Goal: Task Accomplishment & Management: Use online tool/utility

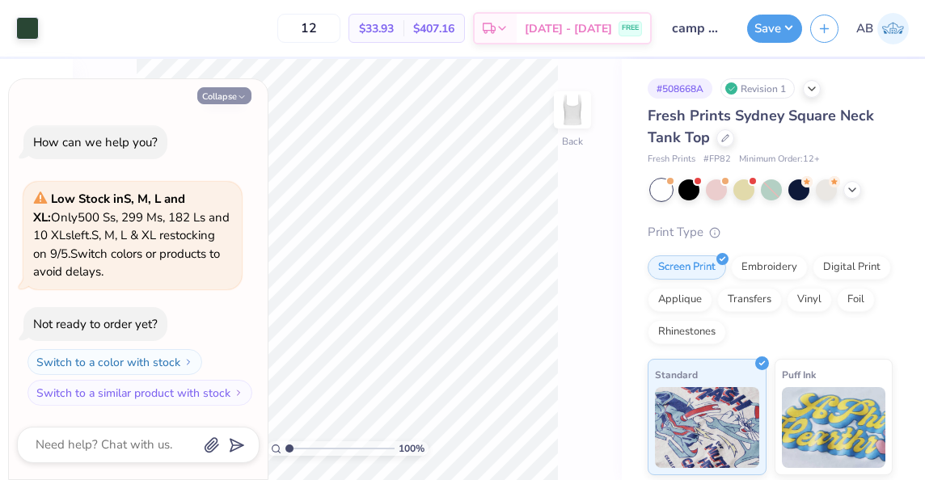
click at [234, 95] on button "Collapse" at bounding box center [224, 95] width 54 height 17
type textarea "x"
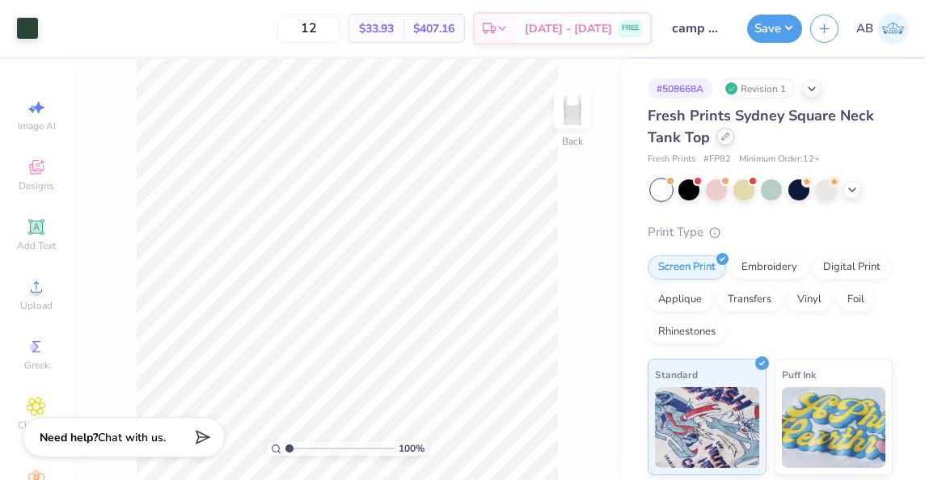
click at [724, 142] on div at bounding box center [725, 137] width 18 height 18
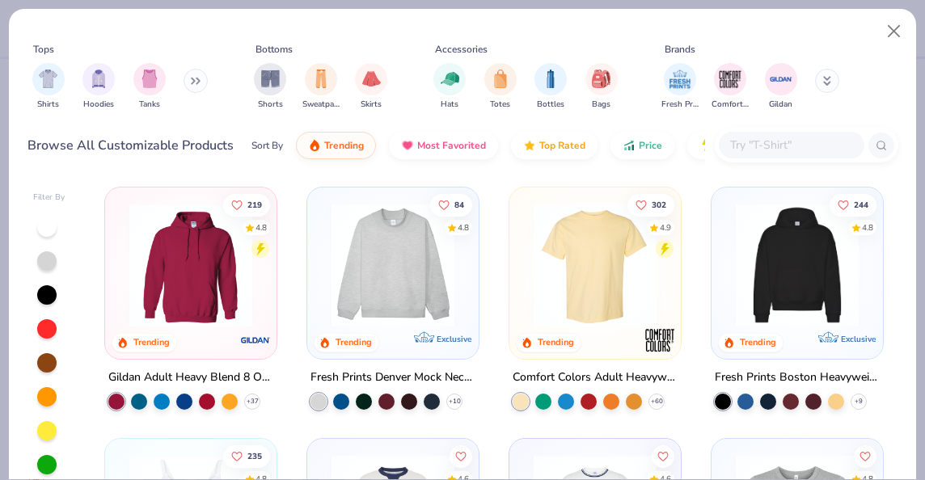
click at [765, 159] on div at bounding box center [807, 145] width 184 height 35
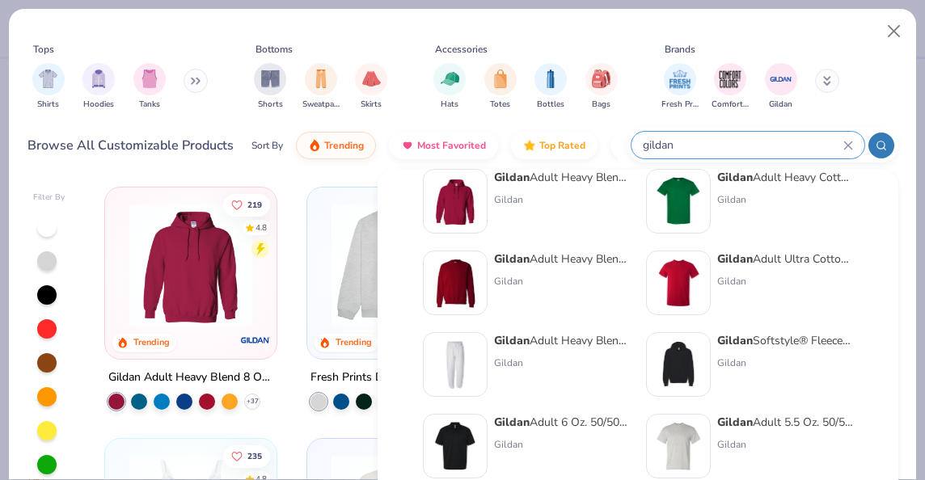
scroll to position [29, 0]
type input "gildan"
click at [726, 184] on strong "Gildan" at bounding box center [735, 177] width 36 height 15
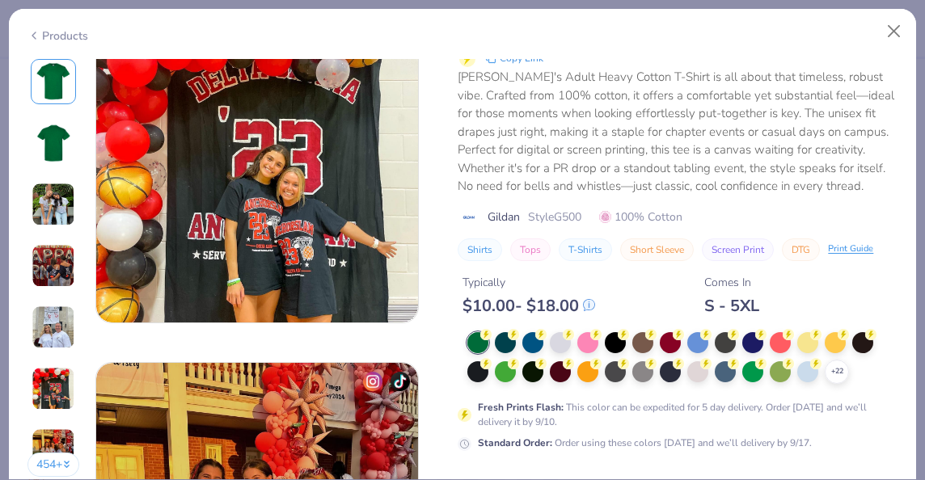
scroll to position [1843, 0]
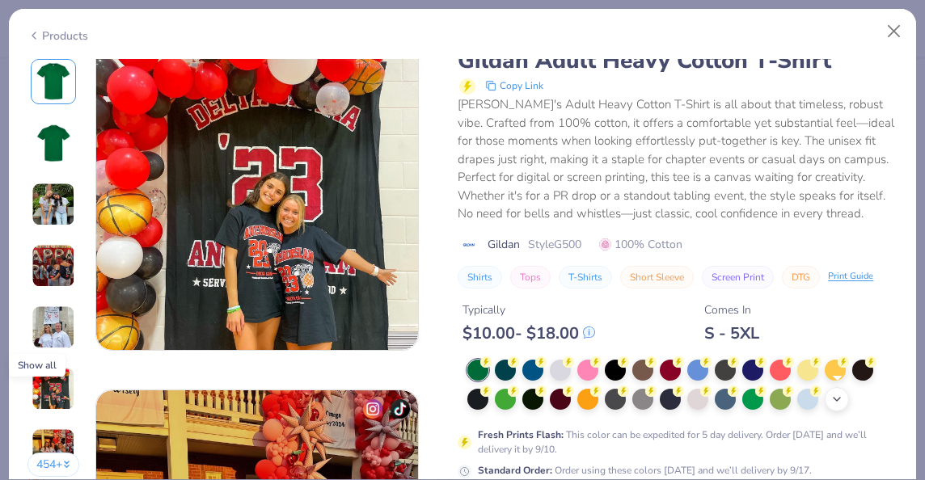
click at [838, 398] on polyline at bounding box center [837, 399] width 6 height 3
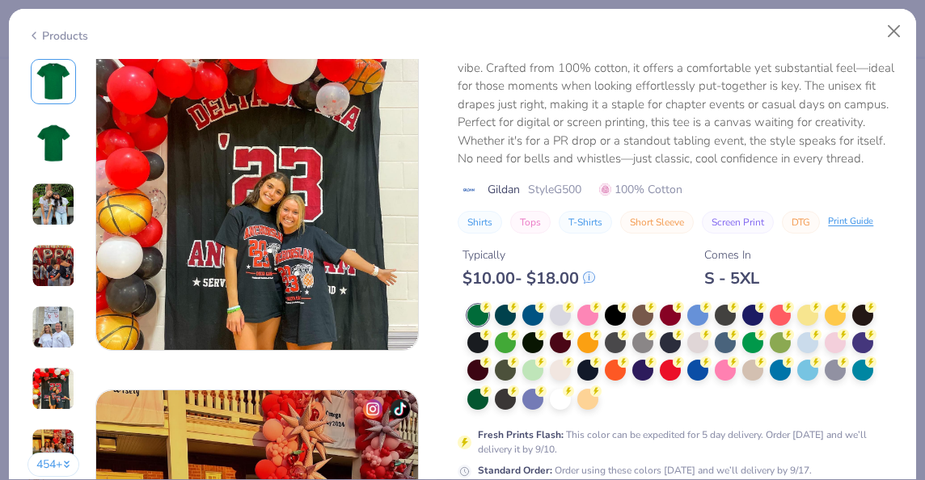
scroll to position [1912, 0]
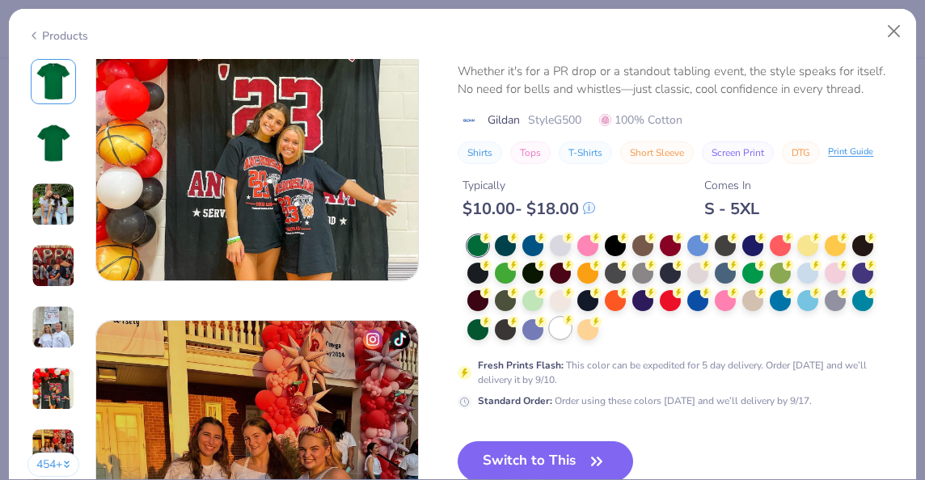
click at [554, 326] on div at bounding box center [560, 328] width 21 height 21
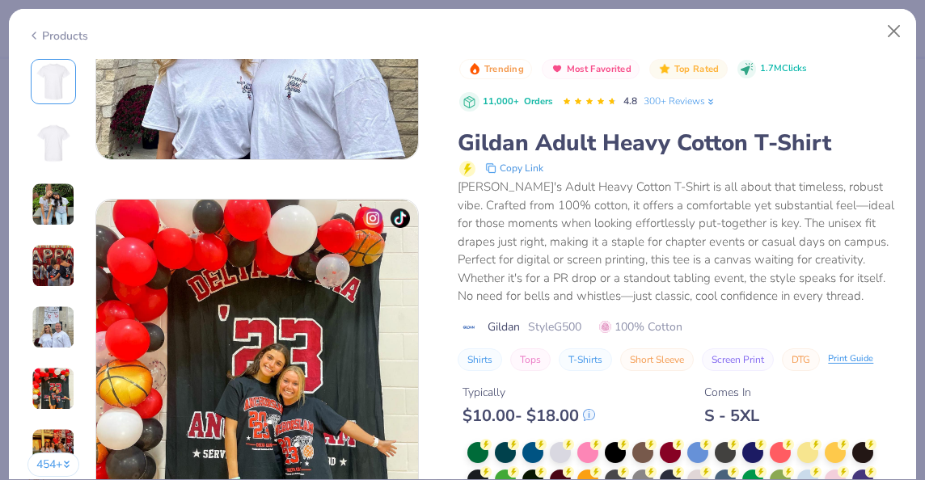
scroll to position [2090, 0]
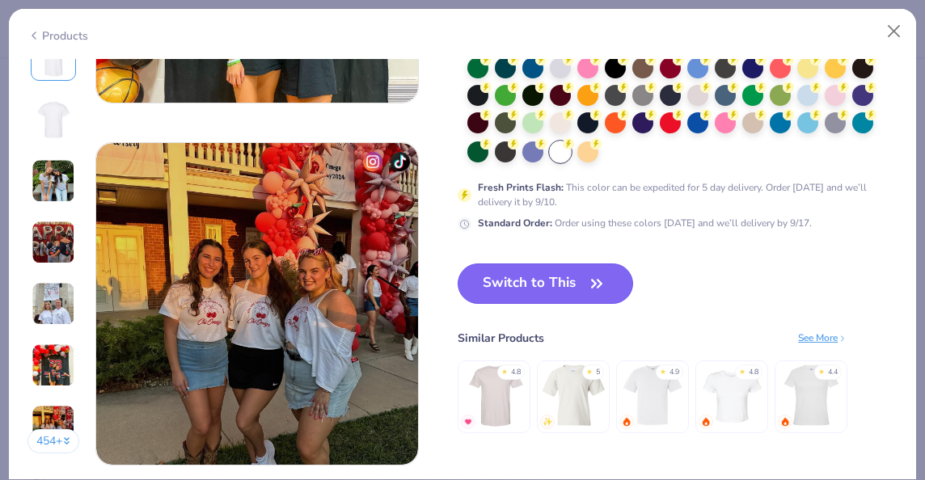
click at [550, 277] on button "Switch to This" at bounding box center [545, 284] width 175 height 40
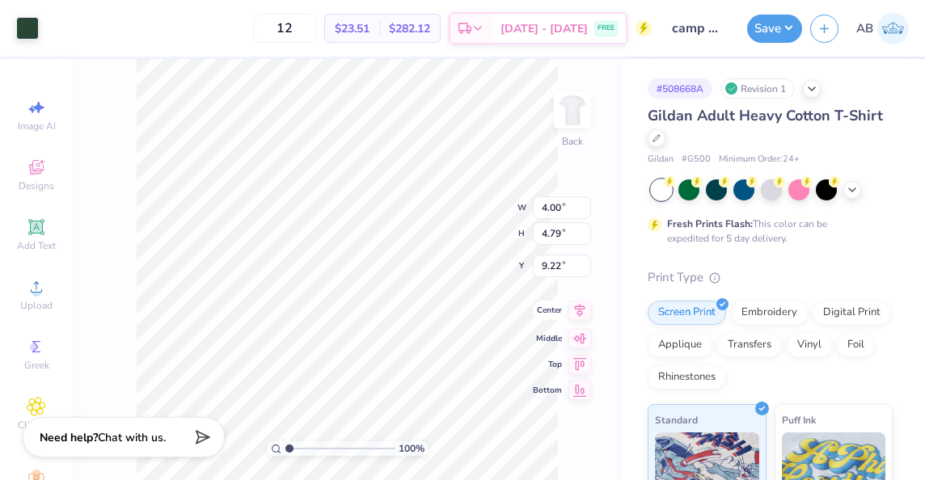
click at [572, 312] on icon at bounding box center [579, 310] width 23 height 19
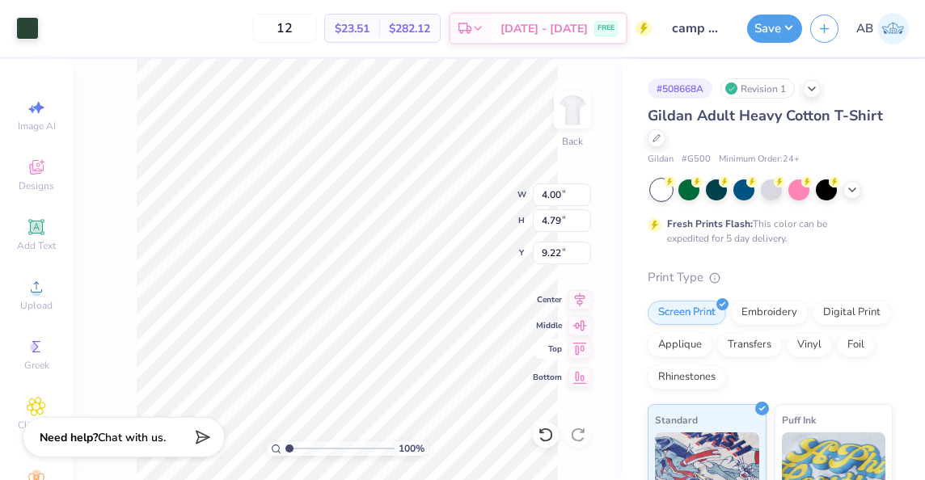
click at [573, 348] on icon at bounding box center [579, 349] width 23 height 19
type input "3.00"
click at [314, 32] on input "12" at bounding box center [284, 28] width 63 height 29
type input "12"
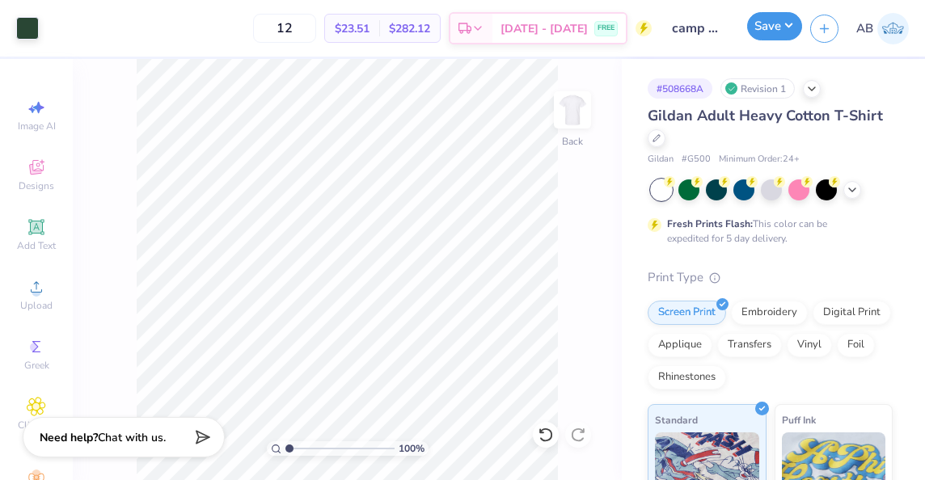
click at [781, 27] on button "Save" at bounding box center [774, 26] width 55 height 28
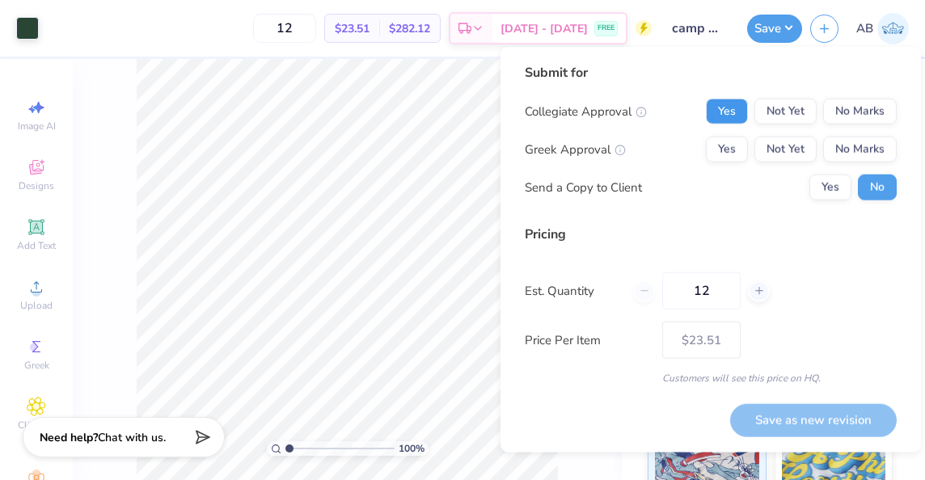
click at [722, 112] on button "Yes" at bounding box center [727, 112] width 42 height 26
click at [864, 120] on button "No Marks" at bounding box center [860, 112] width 74 height 26
click at [716, 156] on button "Yes" at bounding box center [727, 150] width 42 height 26
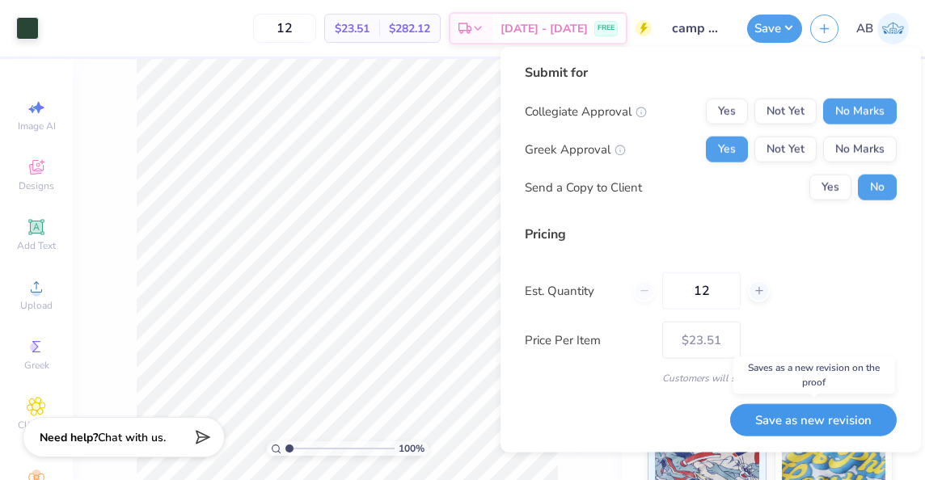
click at [779, 429] on button "Save as new revision" at bounding box center [813, 419] width 167 height 33
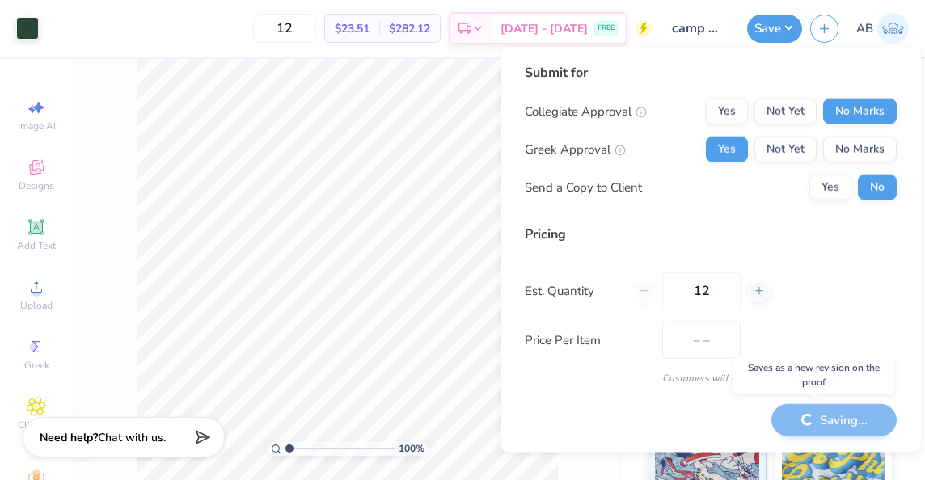
type input "$23.51"
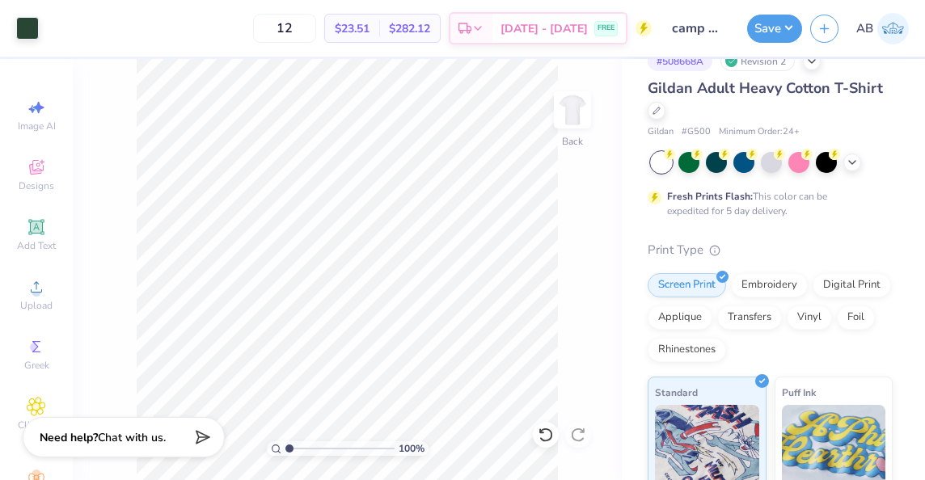
scroll to position [28, 0]
click at [893, 24] on img at bounding box center [893, 29] width 32 height 32
